Goal: Task Accomplishment & Management: Use online tool/utility

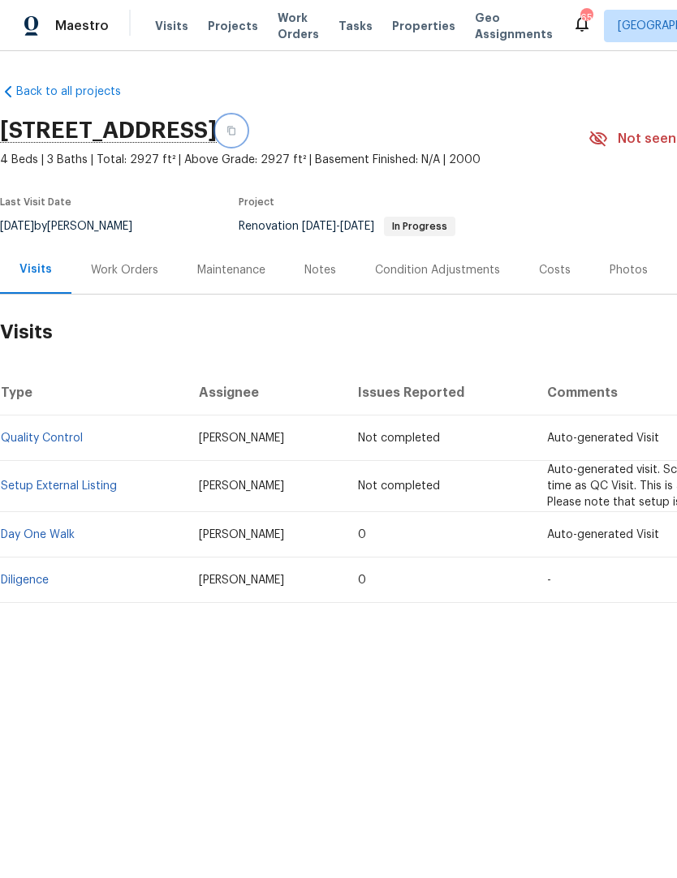
click at [236, 129] on icon "button" at bounding box center [231, 131] width 10 height 10
click at [246, 131] on button "button" at bounding box center [231, 130] width 29 height 29
click at [170, 23] on span "Visits" at bounding box center [171, 26] width 33 height 16
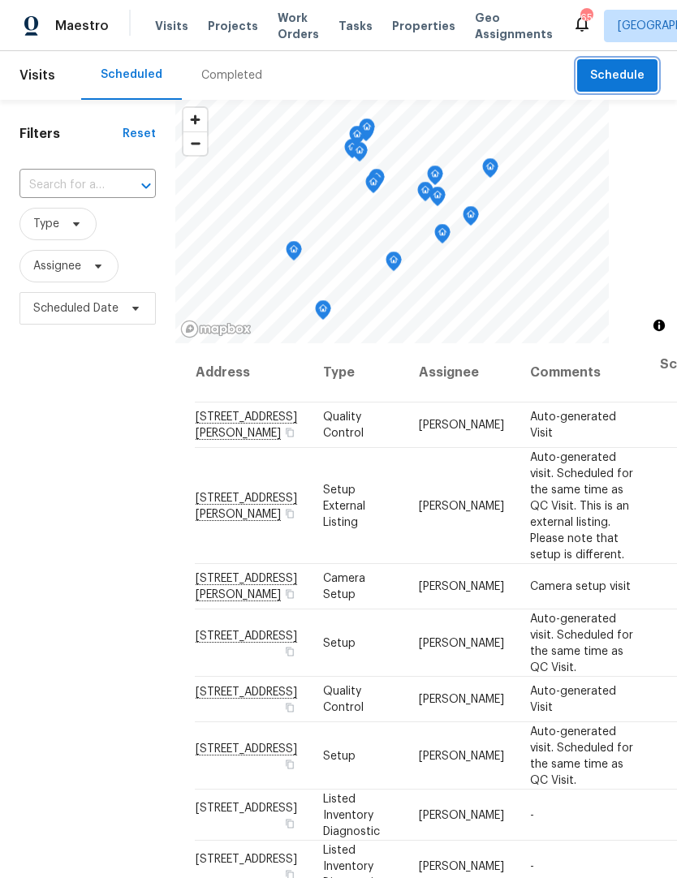
click at [628, 78] on span "Schedule" at bounding box center [617, 76] width 54 height 20
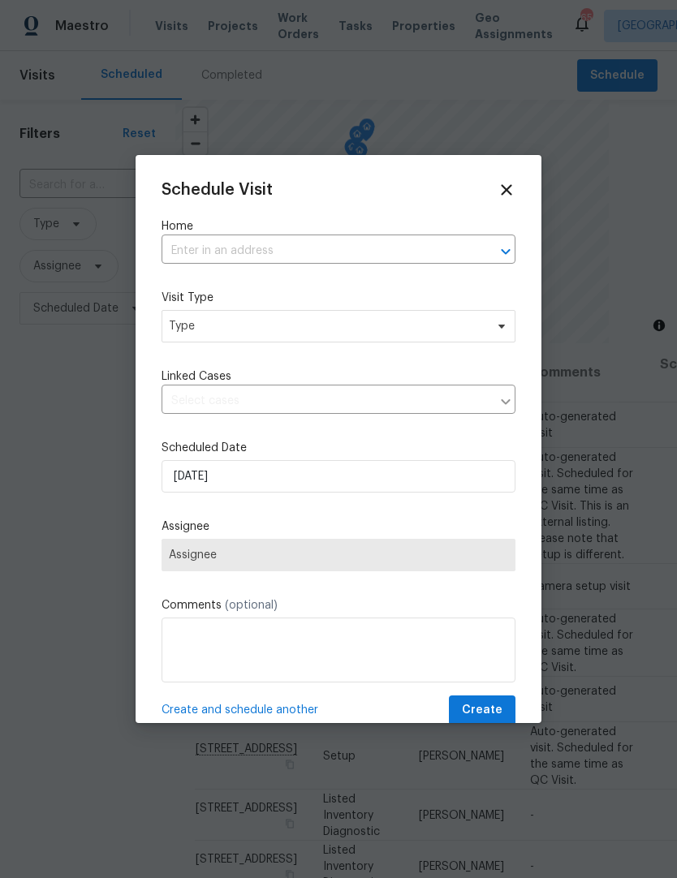
click at [315, 253] on input "text" at bounding box center [315, 250] width 308 height 25
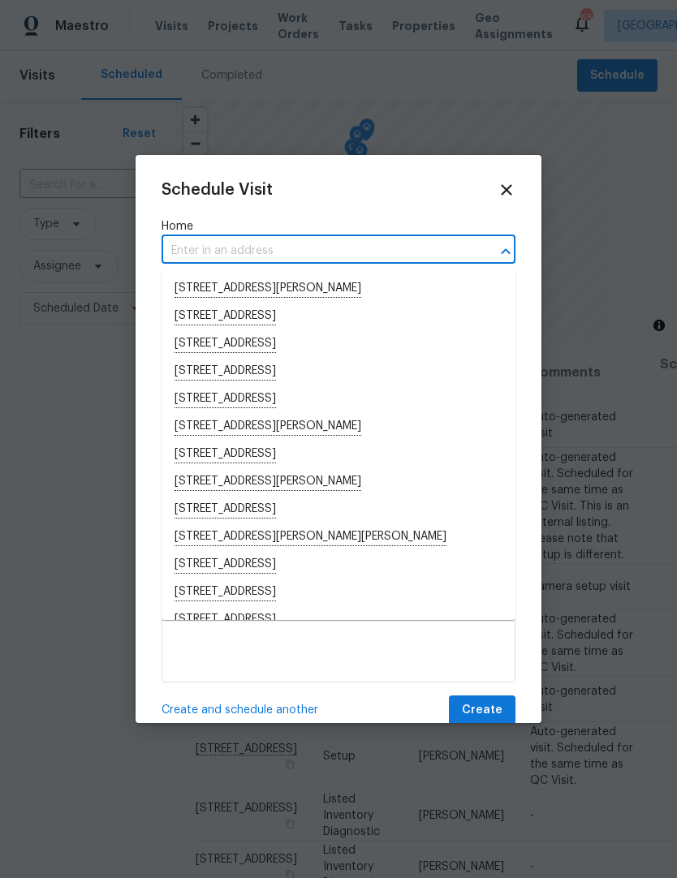
paste input "[STREET_ADDRESS]"
type input "[STREET_ADDRESS]"
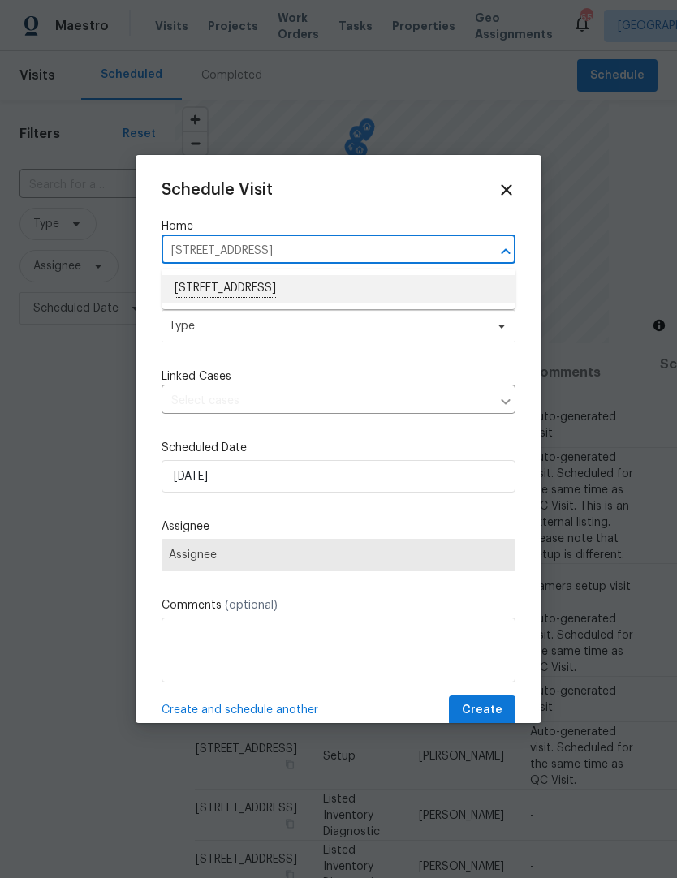
click at [281, 293] on li "[STREET_ADDRESS]" at bounding box center [338, 289] width 354 height 28
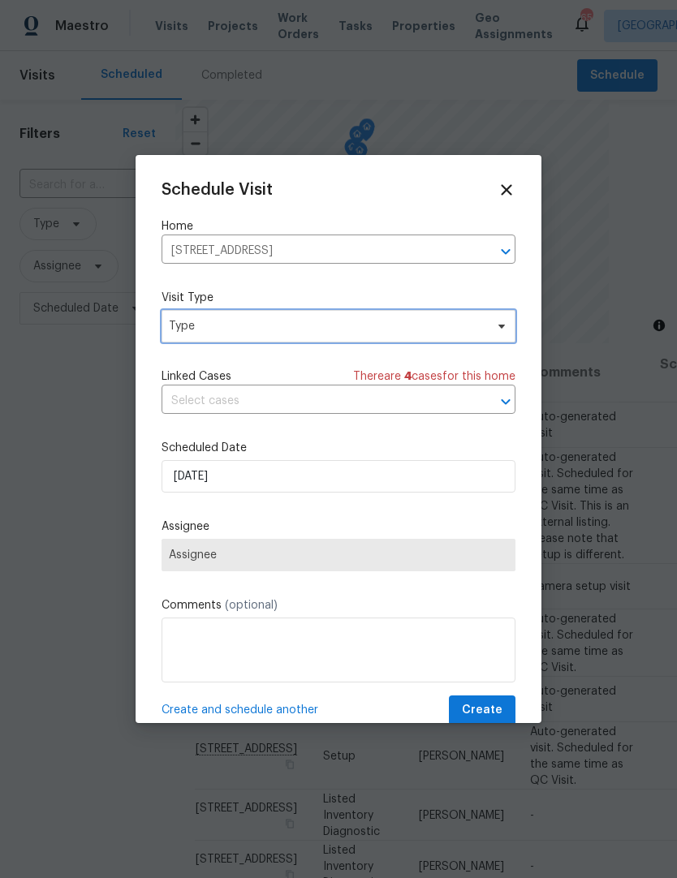
click at [284, 331] on span "Type" at bounding box center [327, 326] width 316 height 16
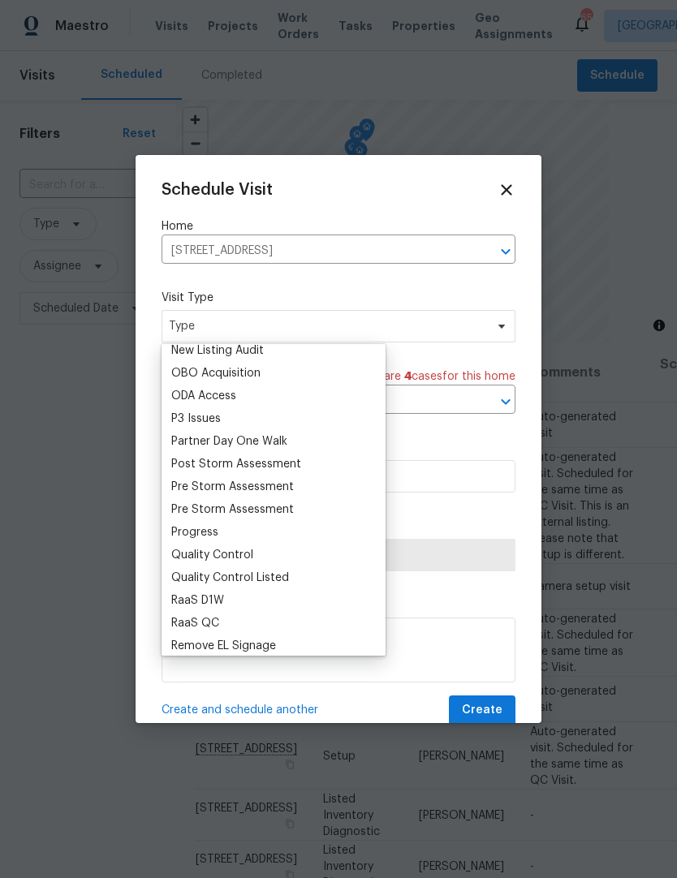
scroll to position [918, 0]
click at [216, 529] on div "Progress" at bounding box center [194, 530] width 47 height 16
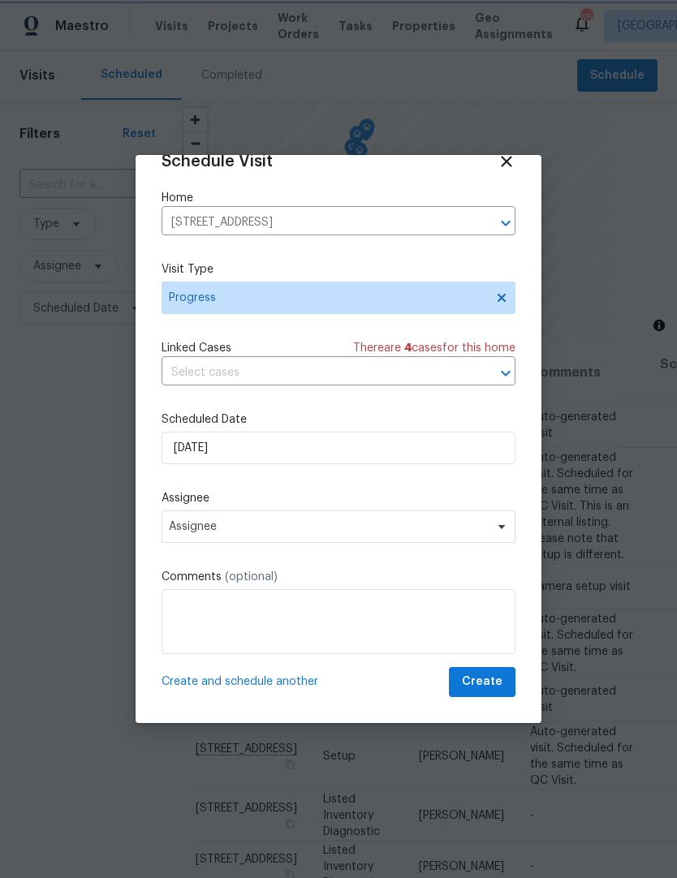
scroll to position [32, 0]
click at [215, 531] on span "Assignee" at bounding box center [328, 526] width 318 height 13
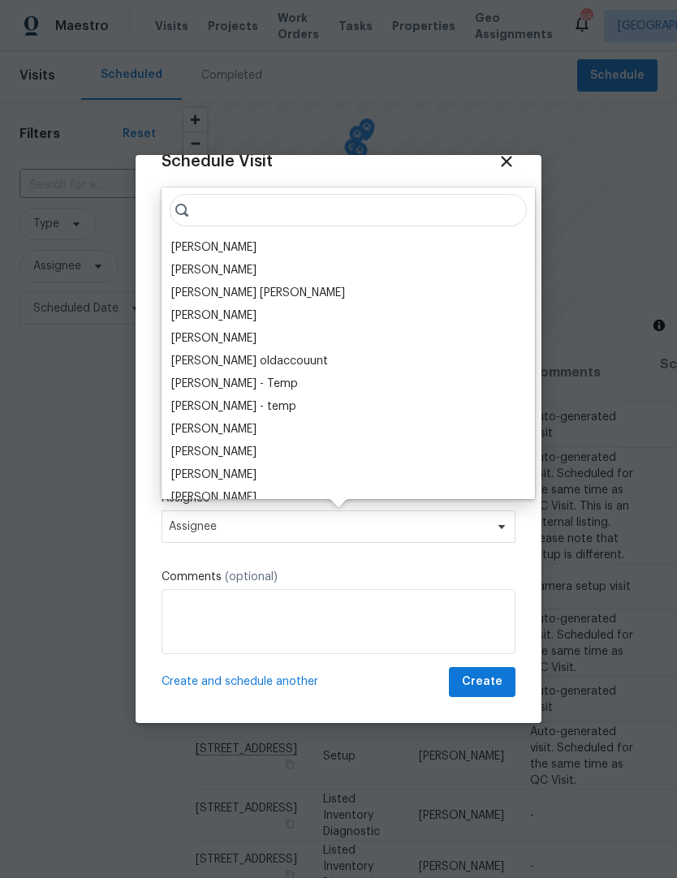
click at [241, 246] on div "[PERSON_NAME]" at bounding box center [213, 247] width 85 height 16
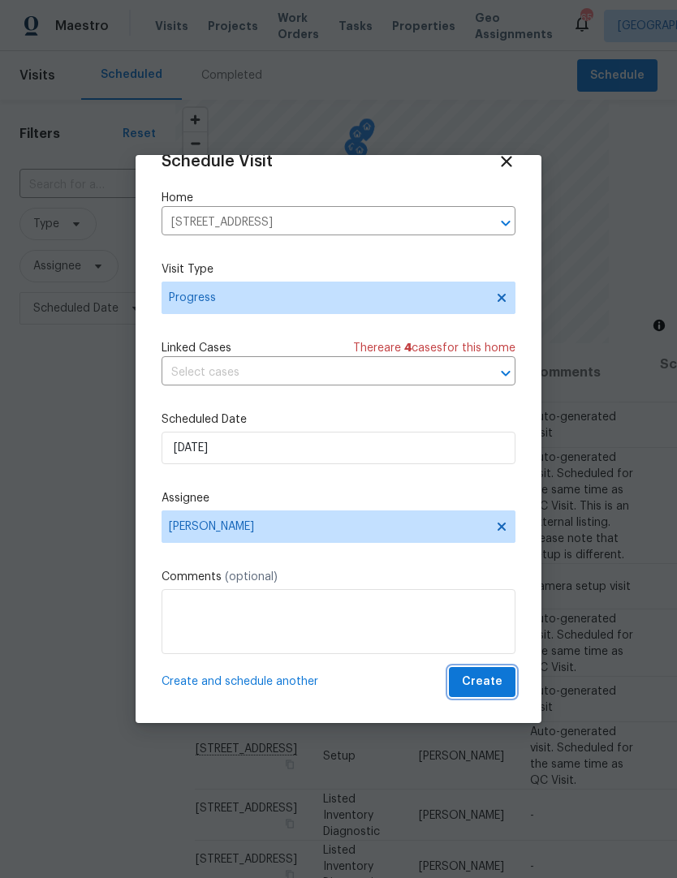
click at [483, 684] on span "Create" at bounding box center [482, 682] width 41 height 20
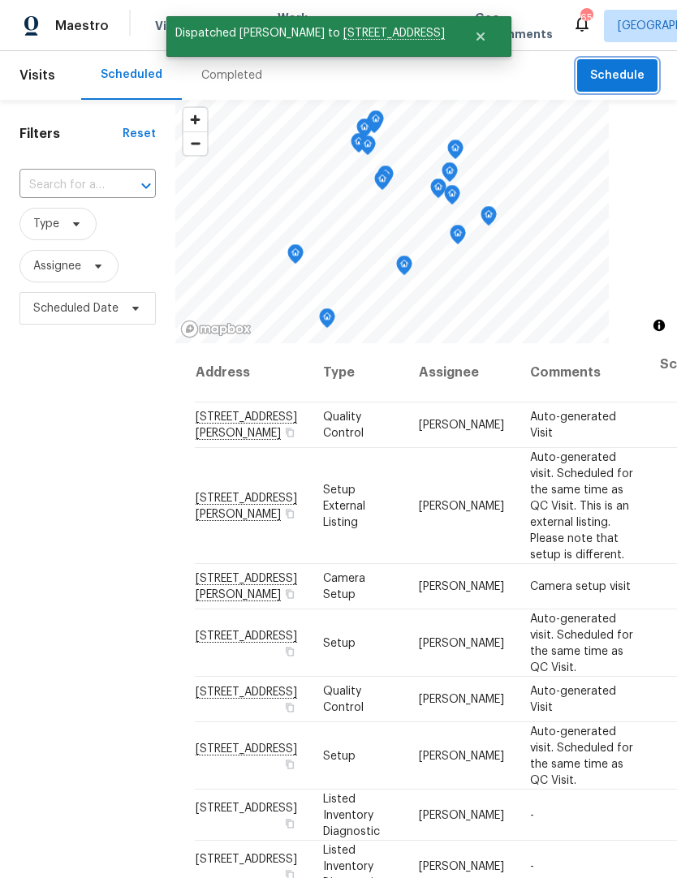
click at [136, 187] on icon "Open" at bounding box center [145, 185] width 19 height 19
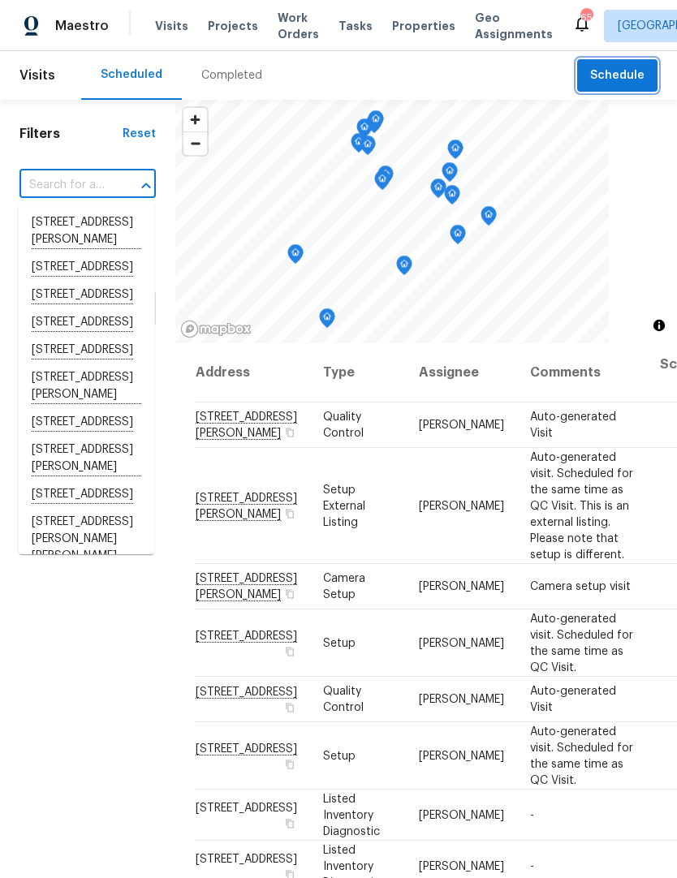
click at [605, 67] on span "Schedule" at bounding box center [617, 76] width 54 height 20
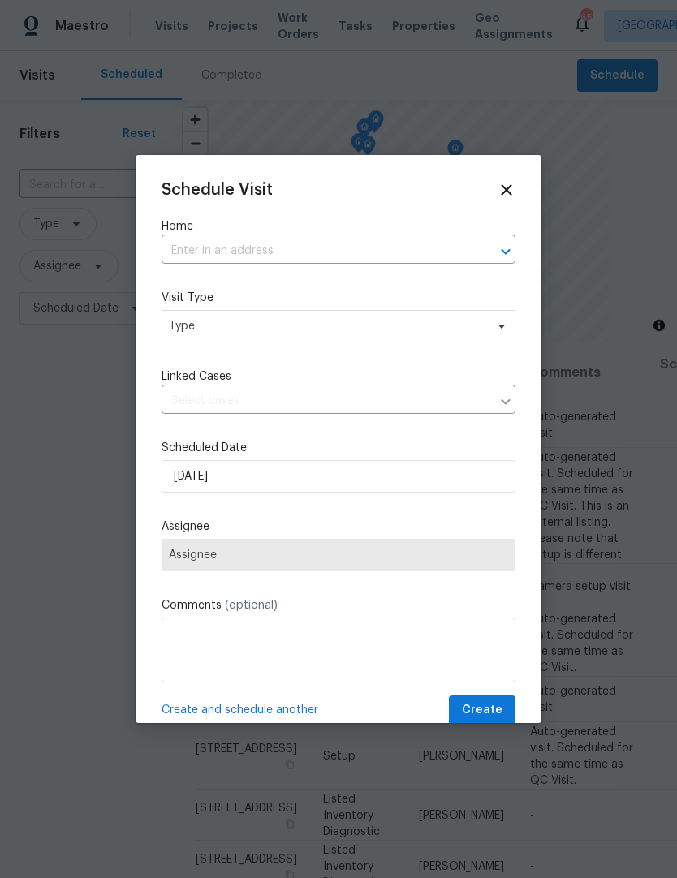
click at [350, 243] on input "text" at bounding box center [315, 250] width 308 height 25
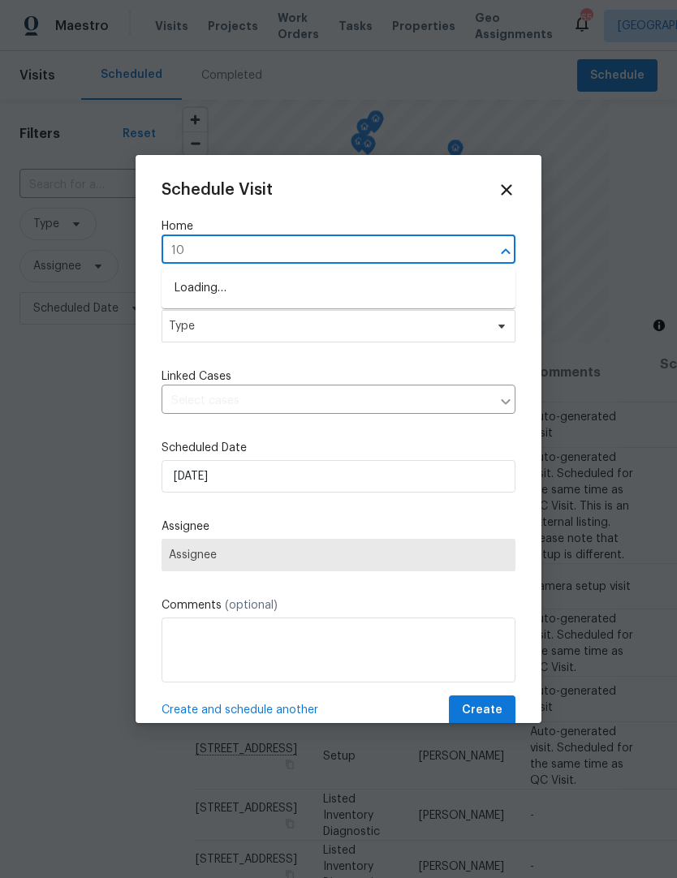
type input "1"
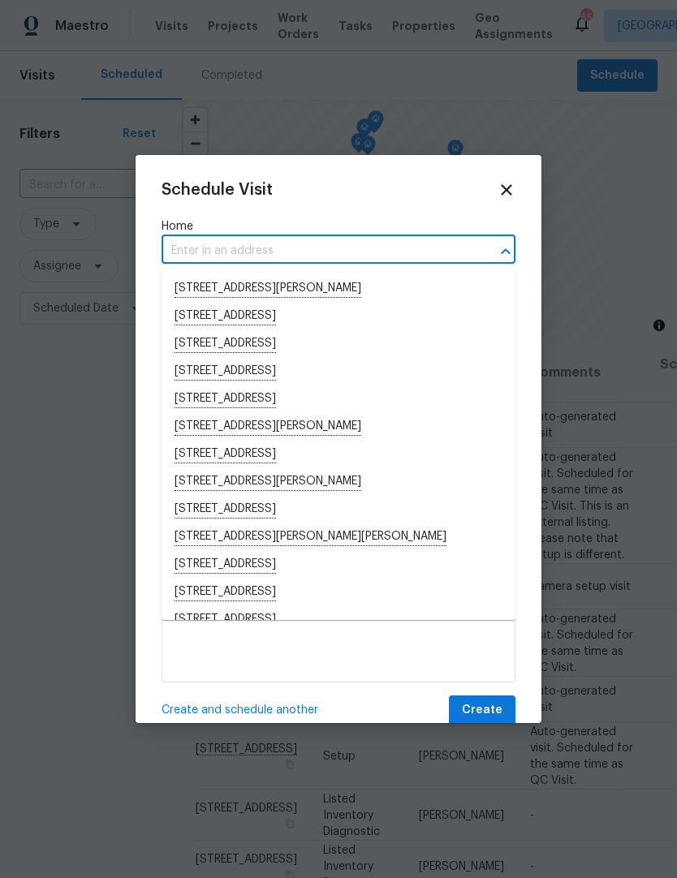
click at [359, 256] on input "text" at bounding box center [315, 250] width 308 height 25
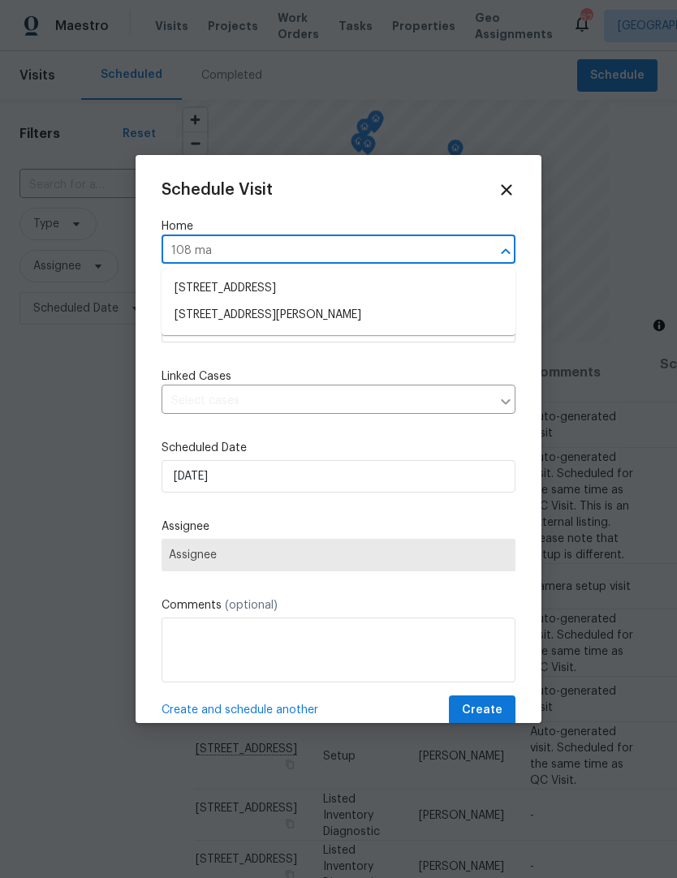
type input "108 mad"
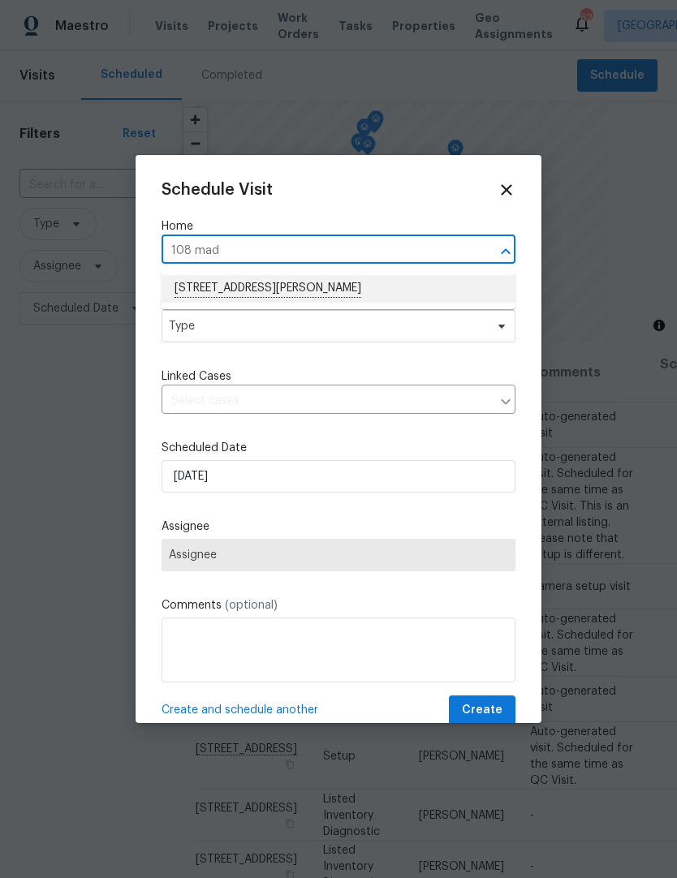
click at [251, 285] on li "[STREET_ADDRESS][PERSON_NAME]" at bounding box center [338, 289] width 354 height 28
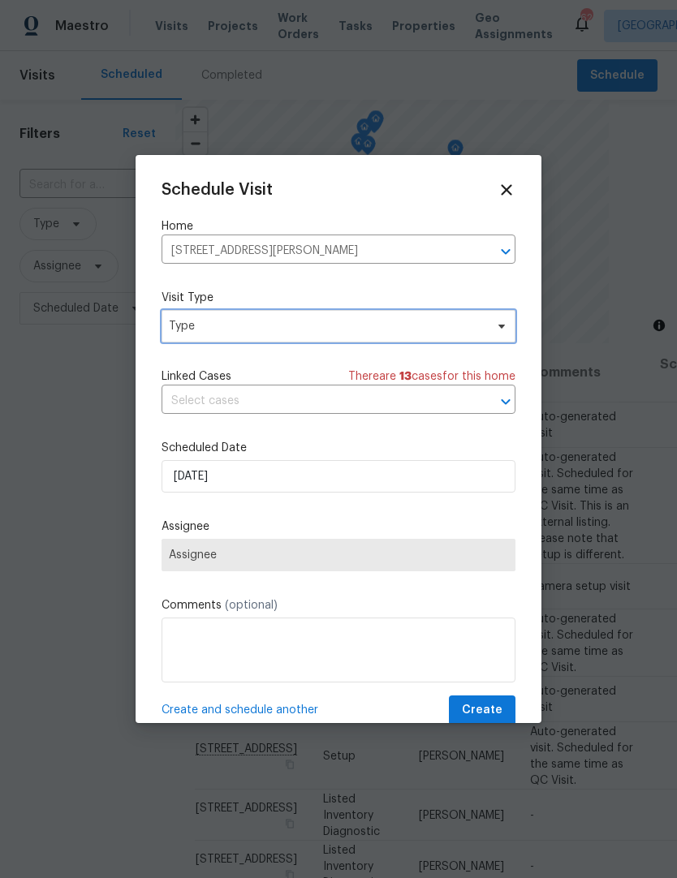
click at [338, 329] on span "Type" at bounding box center [327, 326] width 316 height 16
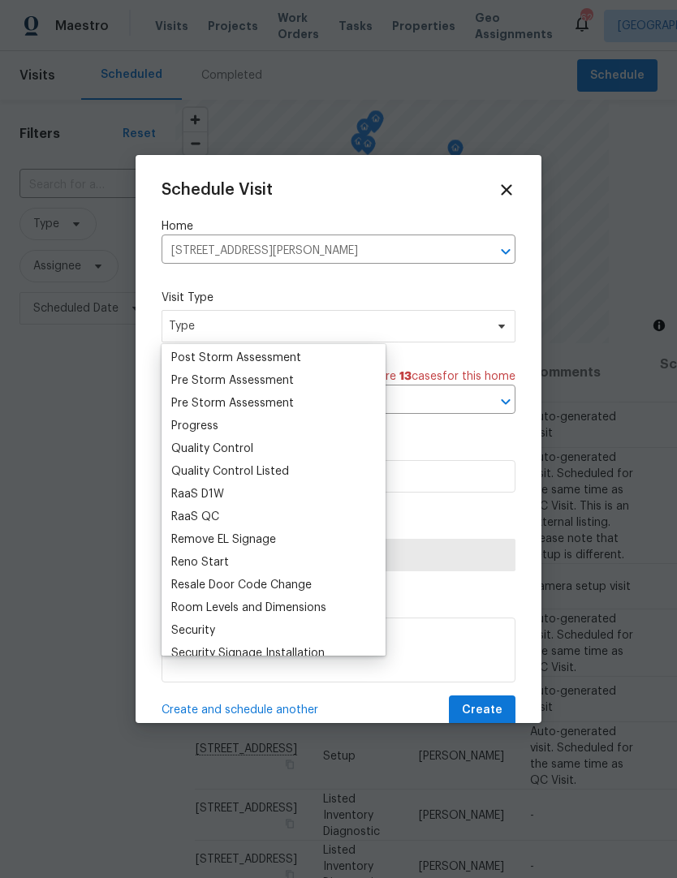
scroll to position [1022, 0]
click at [243, 430] on div "Progress" at bounding box center [273, 426] width 214 height 23
click at [226, 420] on div "Progress" at bounding box center [273, 426] width 214 height 23
click at [226, 429] on div "Progress" at bounding box center [273, 426] width 214 height 23
click at [452, 441] on div "Schedule Visit Home [STREET_ADDRESS][PERSON_NAME] ​ Visit Type Type Linked Case…" at bounding box center [338, 453] width 354 height 544
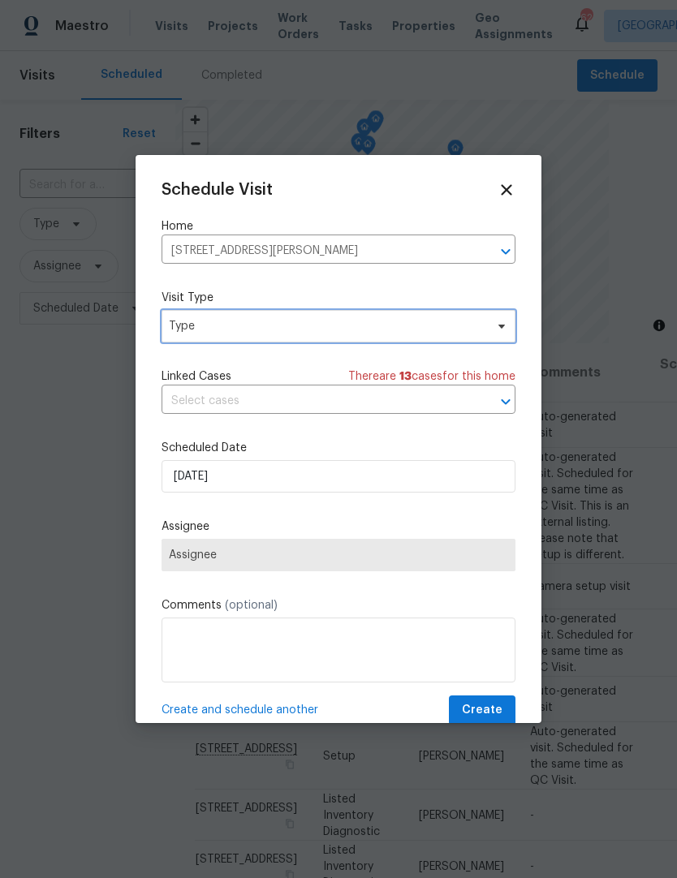
click at [321, 334] on span "Type" at bounding box center [327, 326] width 316 height 16
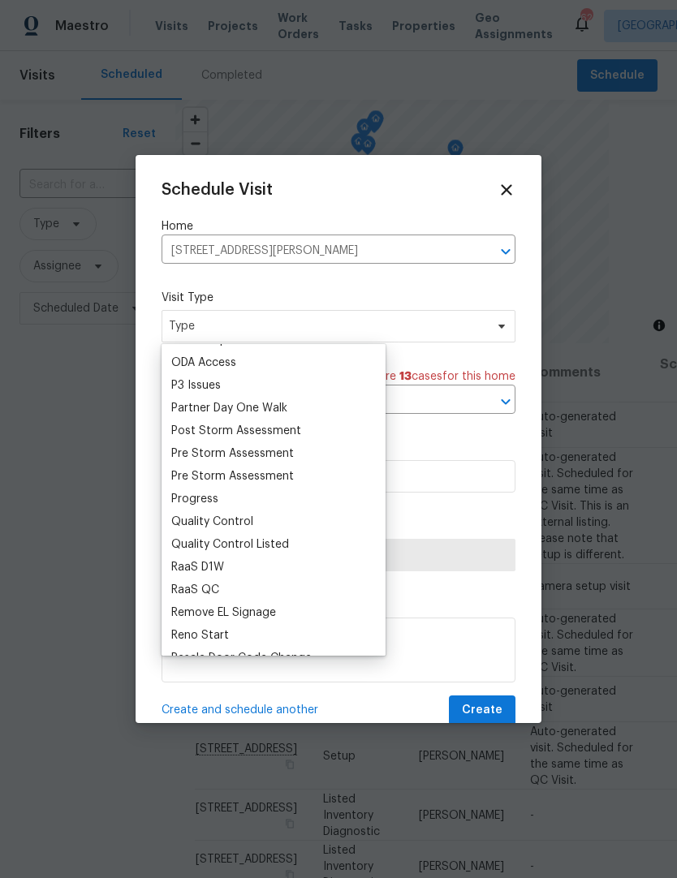
scroll to position [952, 0]
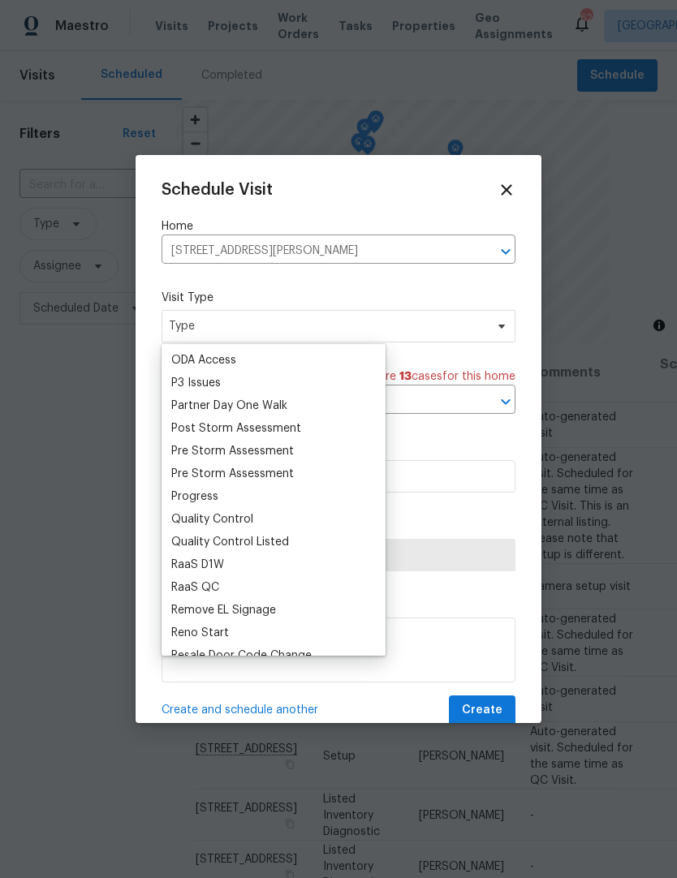
click at [217, 490] on div "Progress" at bounding box center [194, 496] width 47 height 16
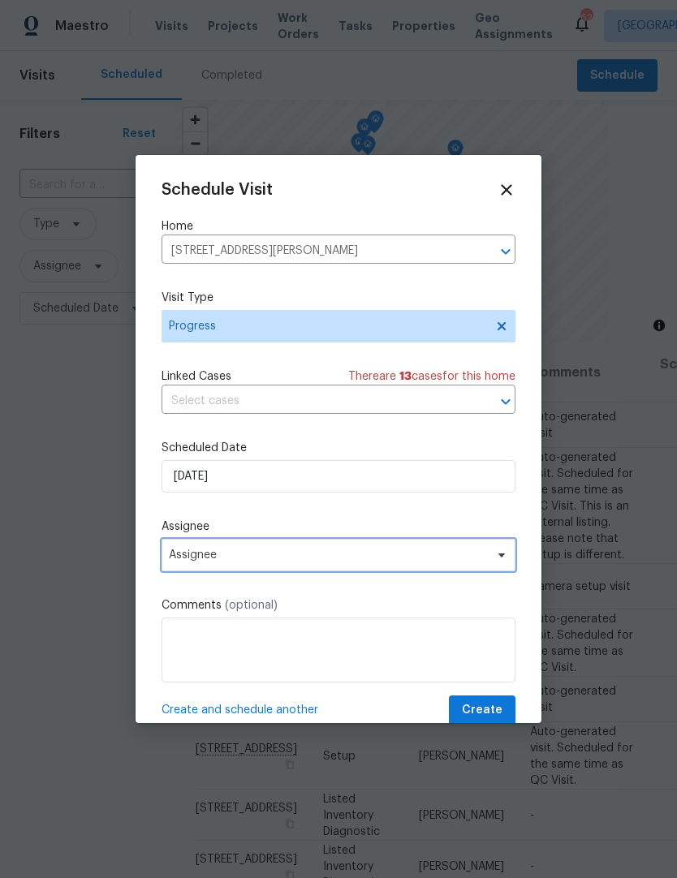
click at [334, 558] on span "Assignee" at bounding box center [328, 554] width 318 height 13
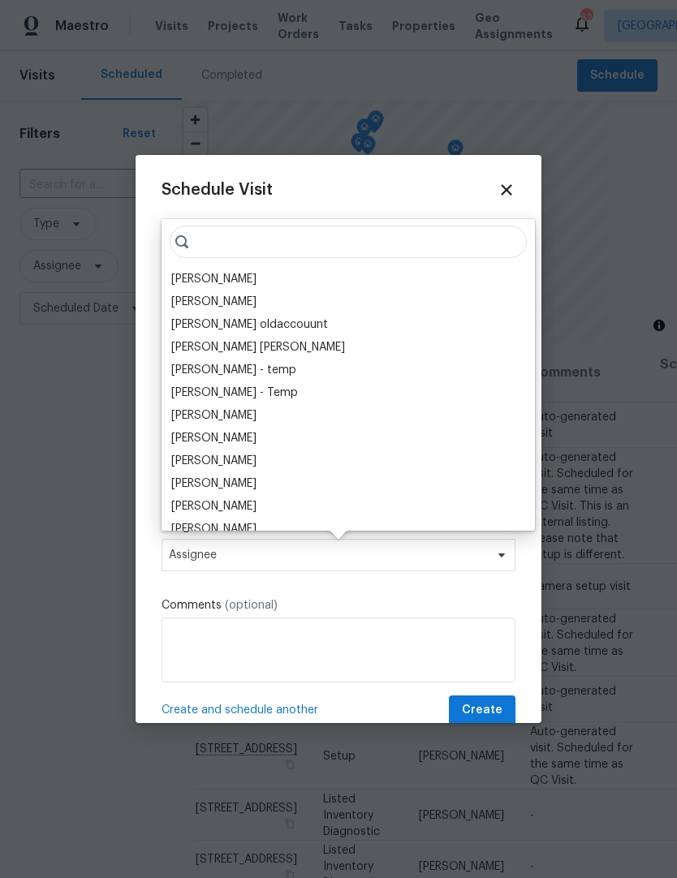
click at [232, 257] on input "search" at bounding box center [348, 242] width 357 height 32
click at [234, 283] on div "[PERSON_NAME]" at bounding box center [213, 279] width 85 height 16
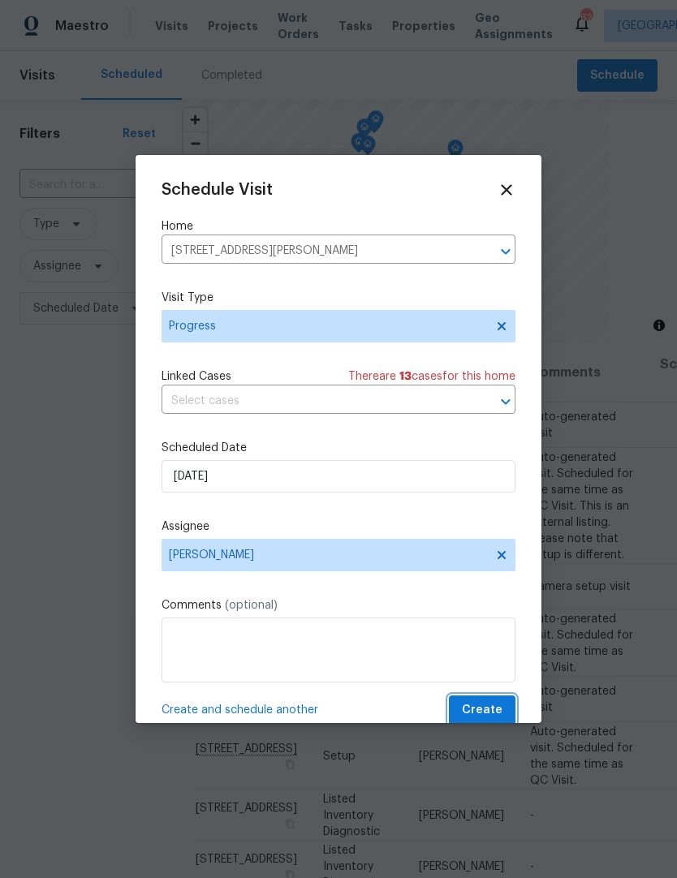
click at [501, 700] on button "Create" at bounding box center [482, 710] width 67 height 30
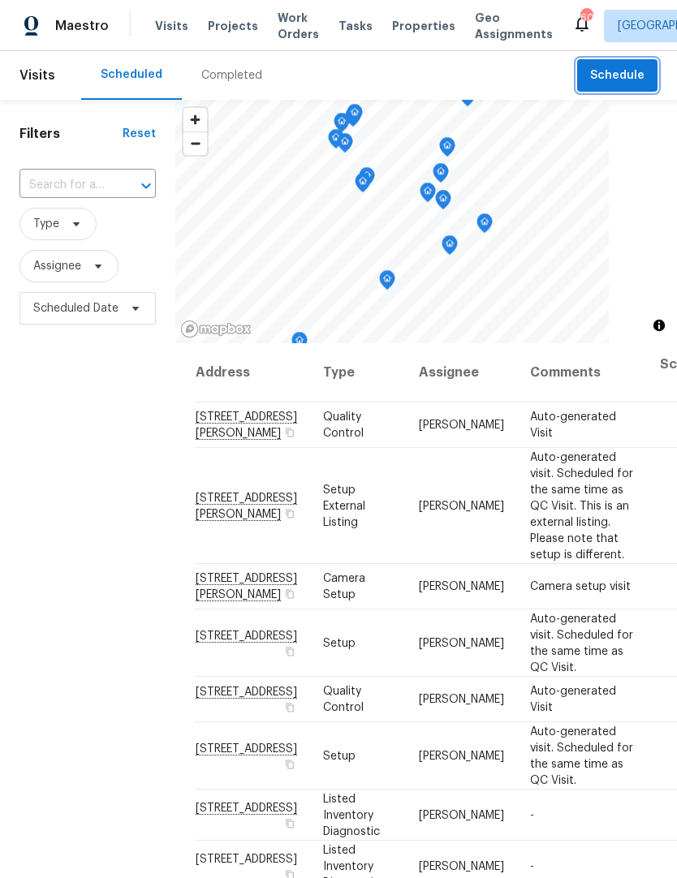
click at [629, 71] on span "Schedule" at bounding box center [617, 76] width 54 height 20
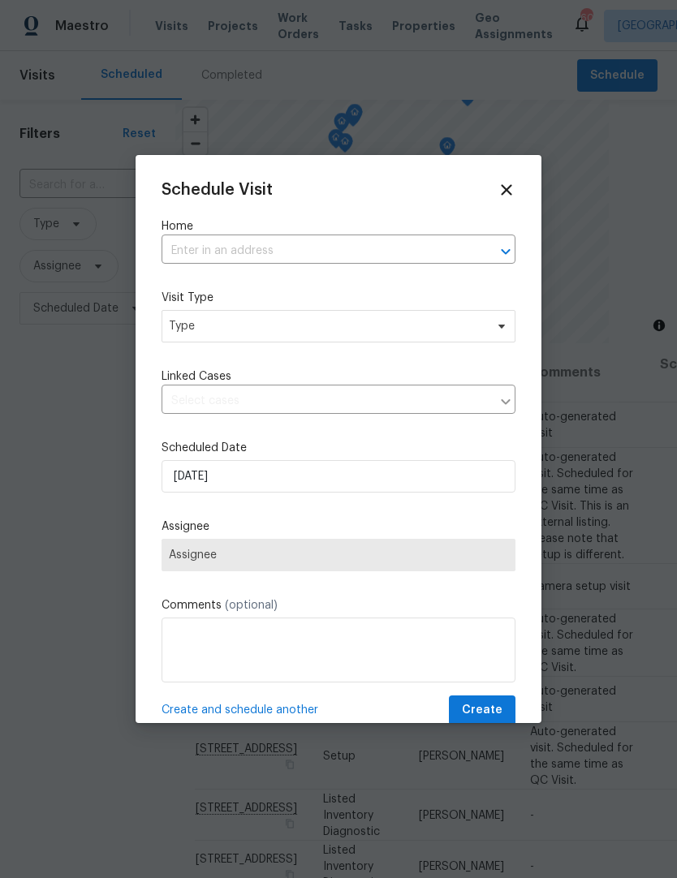
click at [297, 246] on input "text" at bounding box center [315, 250] width 308 height 25
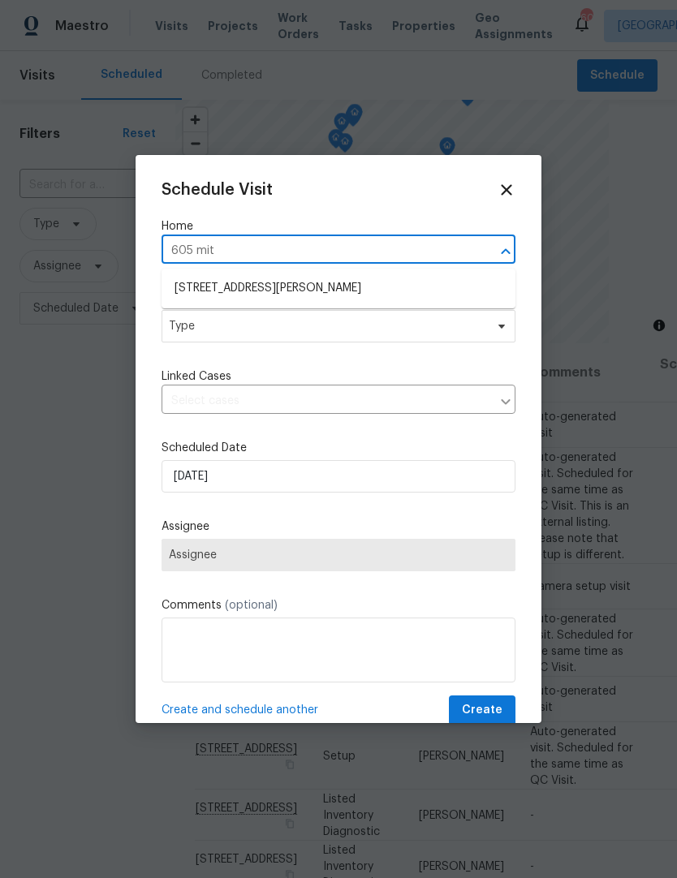
type input "605 mitc"
click at [289, 288] on li "[STREET_ADDRESS][PERSON_NAME]" at bounding box center [338, 289] width 354 height 28
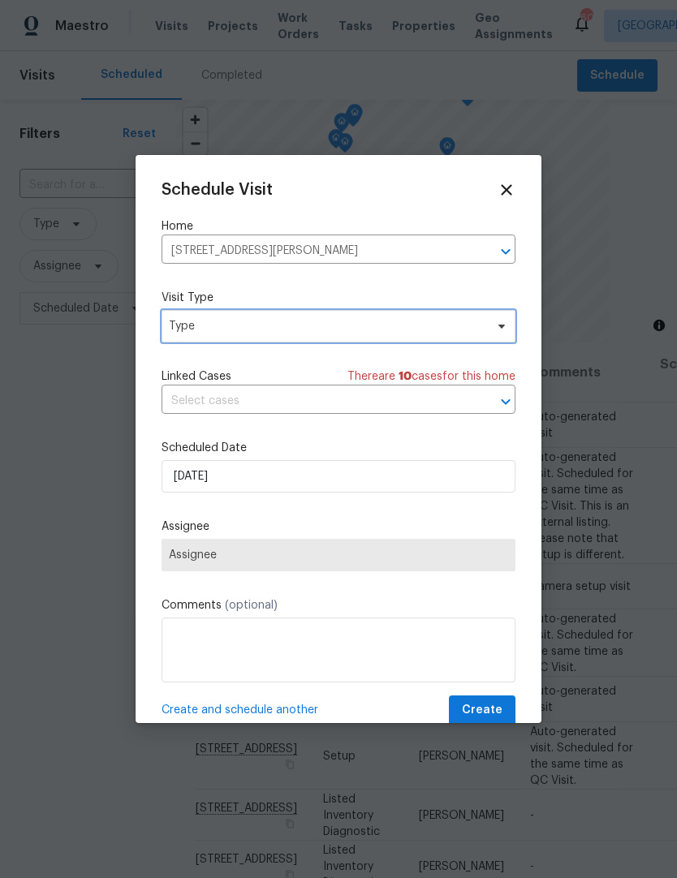
click at [292, 329] on span "Type" at bounding box center [327, 326] width 316 height 16
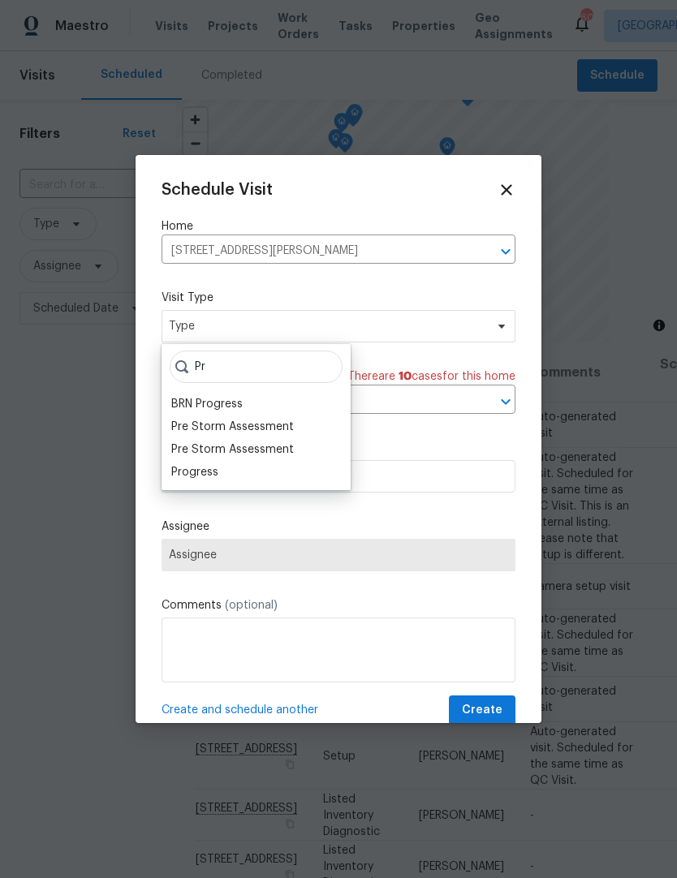
type input "Pr"
click at [195, 472] on div "Progress" at bounding box center [194, 472] width 47 height 16
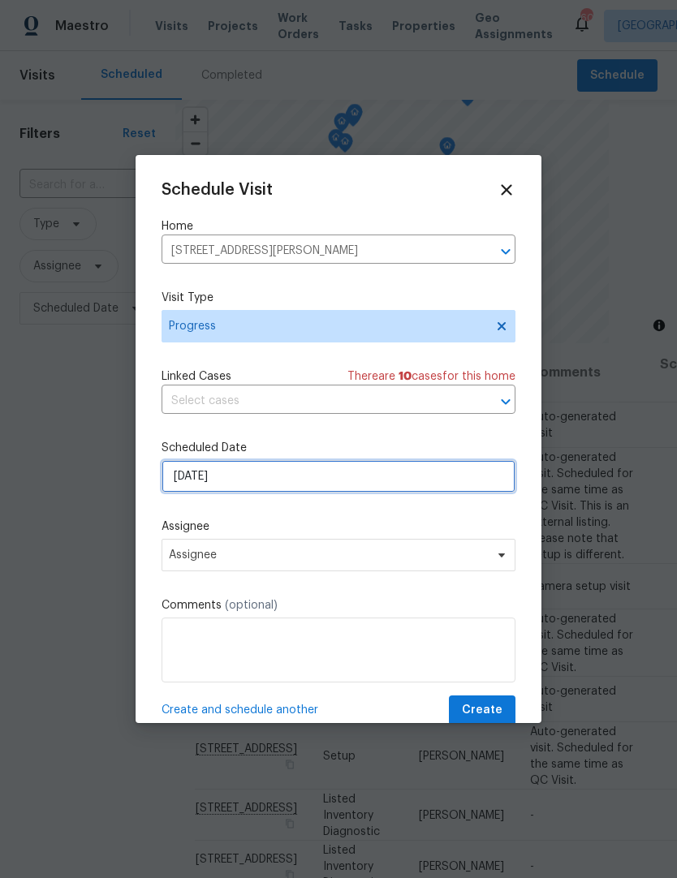
click at [285, 482] on input "[DATE]" at bounding box center [338, 476] width 354 height 32
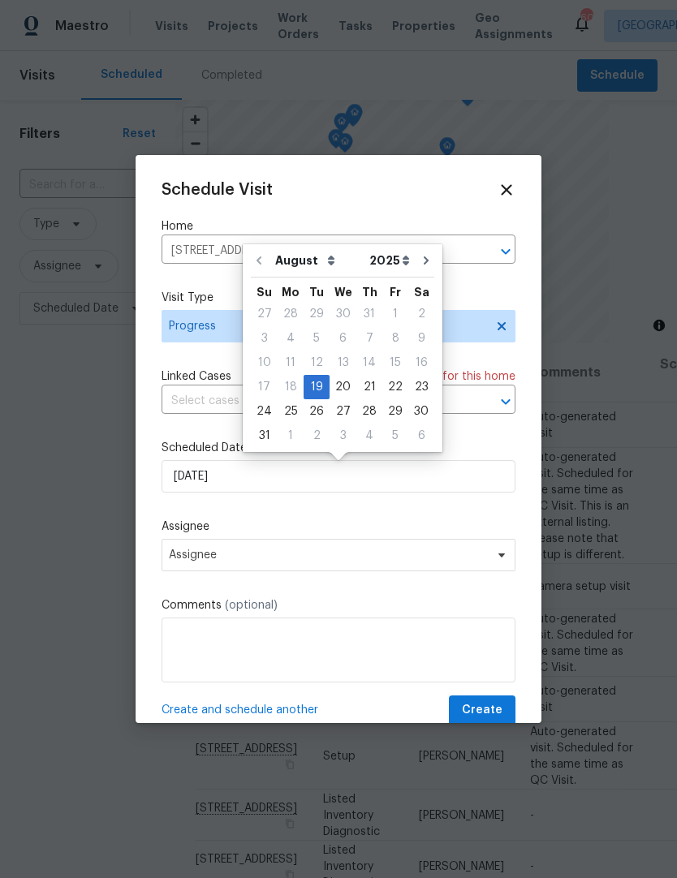
click at [286, 506] on div "Schedule Visit Home [STREET_ADDRESS][PERSON_NAME] ​ Visit Type Progress Linked …" at bounding box center [338, 453] width 354 height 544
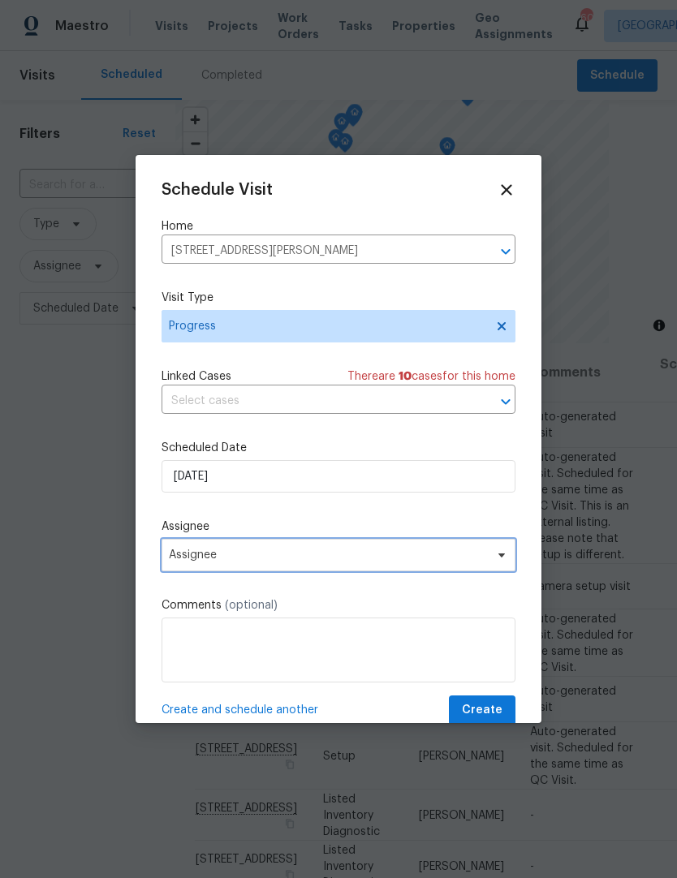
click at [282, 569] on span "Assignee" at bounding box center [338, 555] width 354 height 32
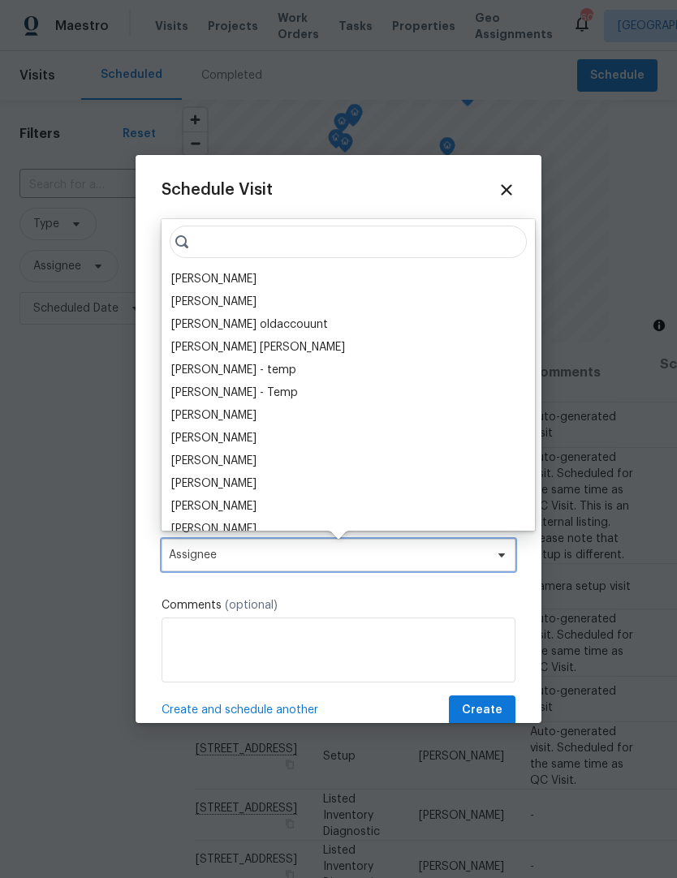
click at [256, 555] on span "Assignee" at bounding box center [328, 554] width 318 height 13
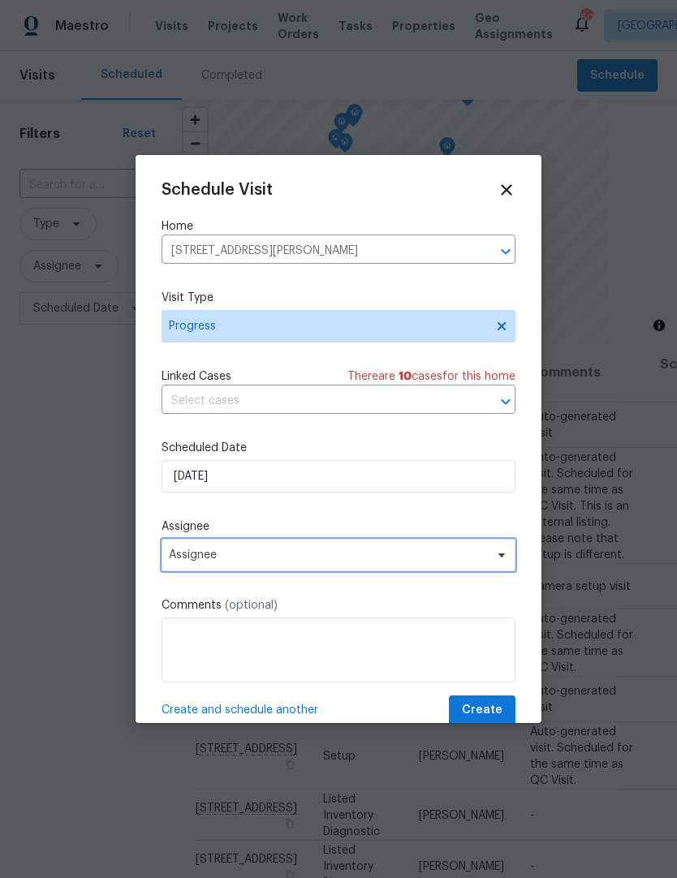
click at [243, 557] on span "Assignee" at bounding box center [328, 554] width 318 height 13
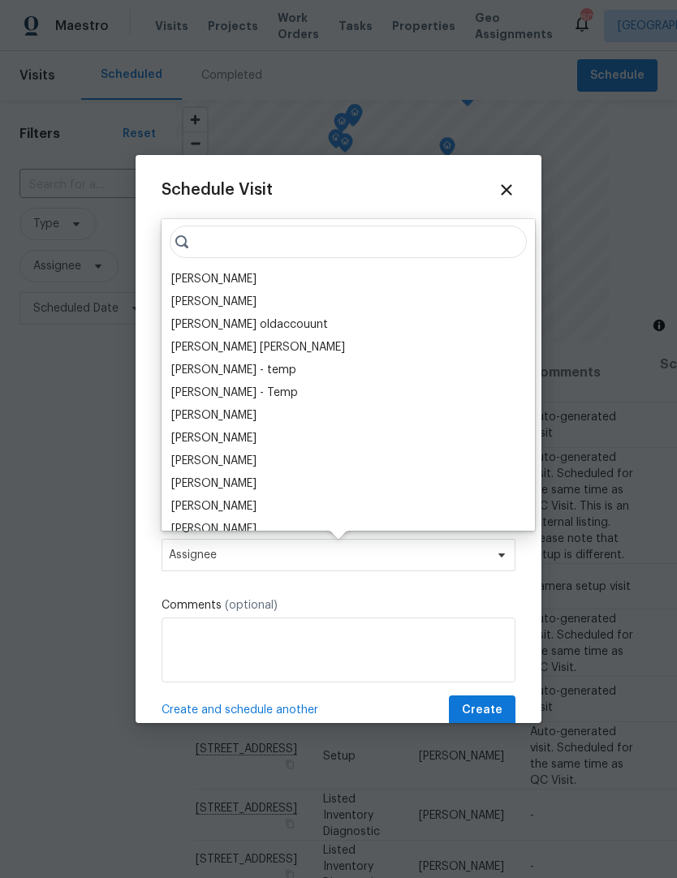
click at [221, 281] on div "[PERSON_NAME]" at bounding box center [213, 279] width 85 height 16
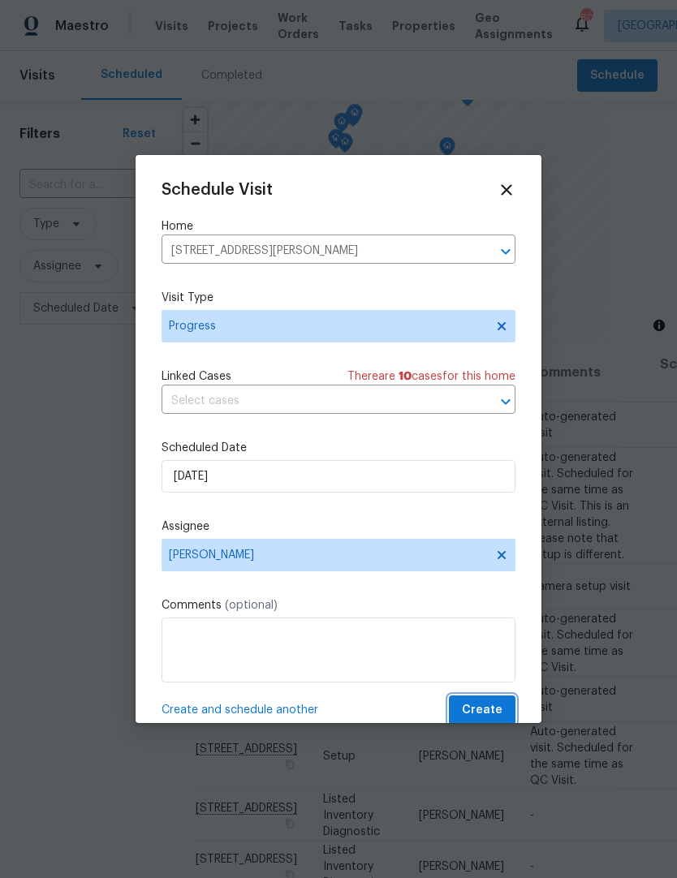
click at [497, 709] on span "Create" at bounding box center [482, 710] width 41 height 20
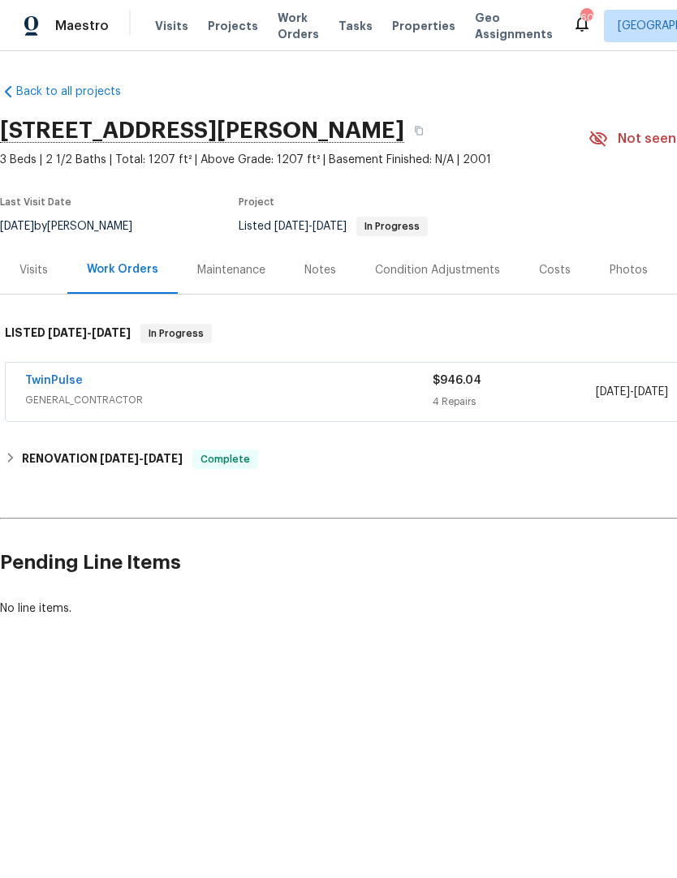
click at [69, 382] on link "TwinPulse" at bounding box center [54, 380] width 58 height 11
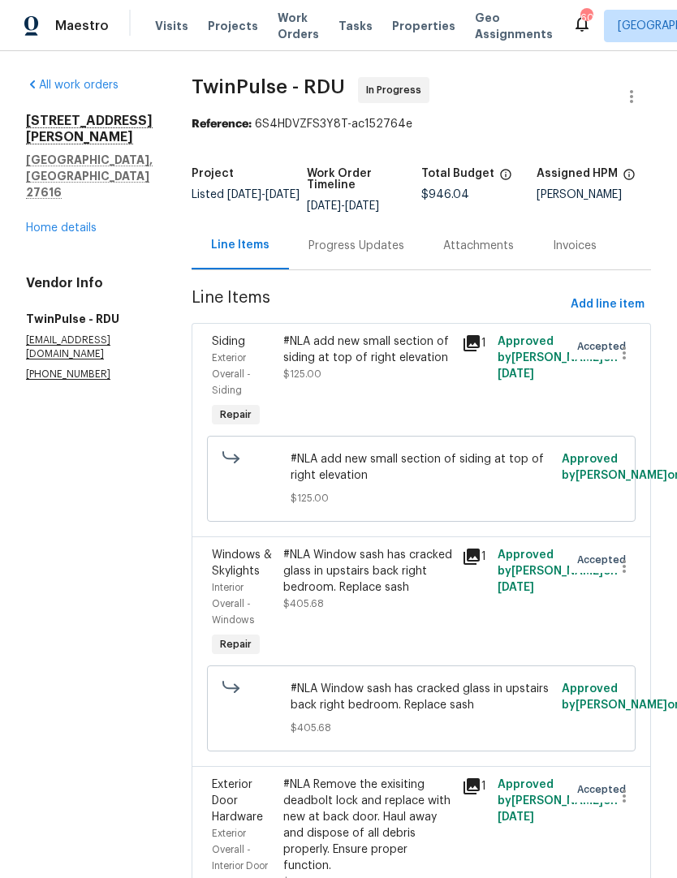
click at [45, 222] on link "Home details" at bounding box center [61, 227] width 71 height 11
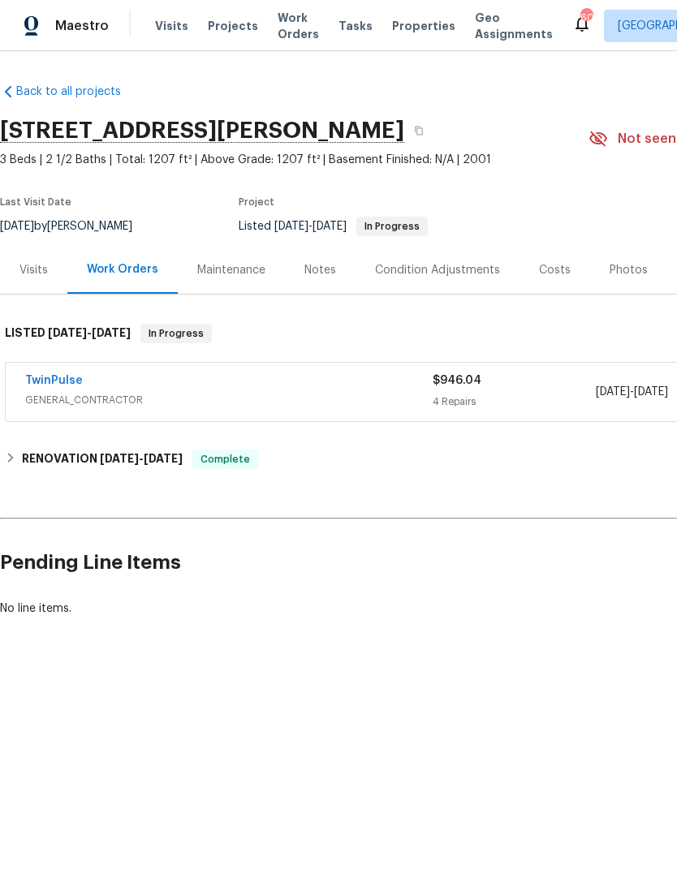
click at [634, 274] on div "Photos" at bounding box center [628, 270] width 38 height 16
